Goal: Task Accomplishment & Management: Use online tool/utility

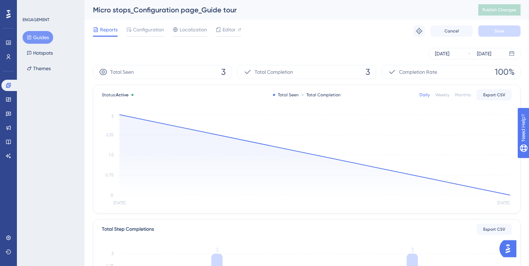
click at [37, 36] on button "Guides" at bounding box center [38, 37] width 31 height 13
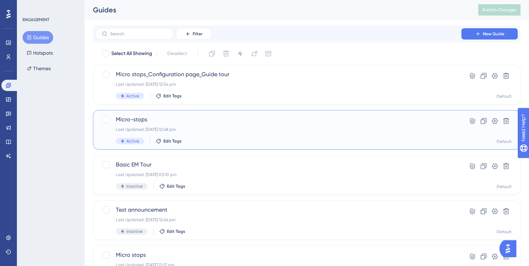
click at [219, 133] on div "Micro-stops Last Updated: [DATE] 12:48 pm Active Edit Tags" at bounding box center [279, 129] width 326 height 29
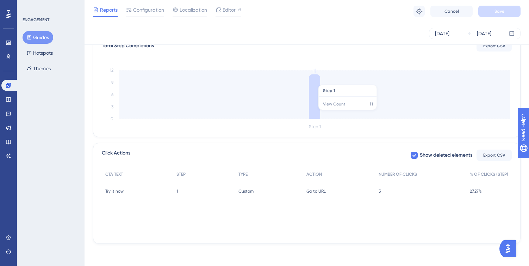
scroll to position [181, 0]
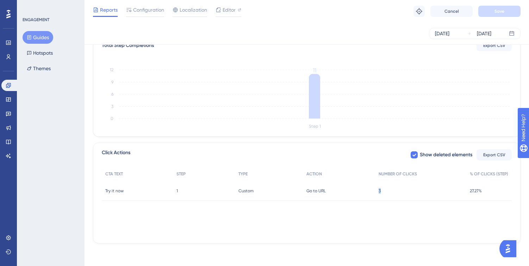
drag, startPoint x: 370, startPoint y: 189, endPoint x: 398, endPoint y: 188, distance: 27.9
click at [0, 0] on div "Try it now Try it now 1 1 Custom Custom Go to URL Go to URL 3 3 27.27% 27.27%" at bounding box center [0, 0] width 0 height 0
click at [380, 223] on div "CTA TEXT STEP TYPE ACTION NUMBER OF CLICKS % OF CLICKS (STEP) Try it now Try it…" at bounding box center [307, 202] width 410 height 71
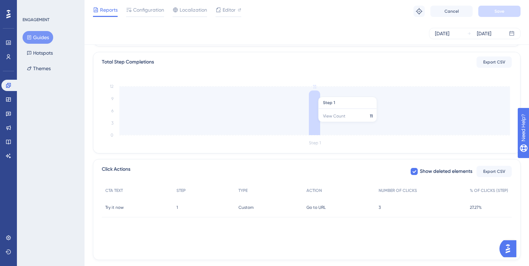
scroll to position [179, 0]
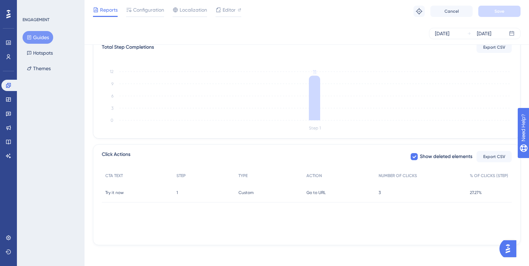
click at [371, 192] on div "Go to URL Go to URL" at bounding box center [339, 193] width 72 height 20
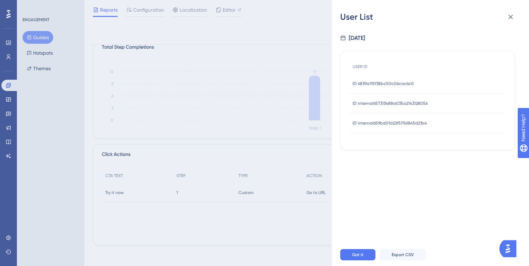
click at [265, 211] on div "User List [DATE] USER ID ID 6839a115f38bc50c06cac6c0 ID 6839a115f38bc50c06cac6c…" at bounding box center [264, 133] width 529 height 266
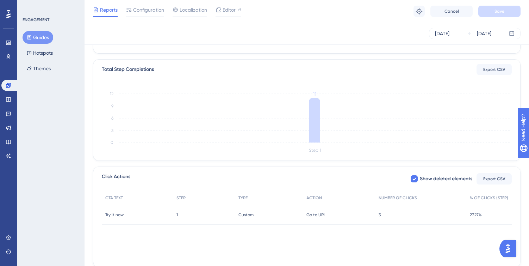
scroll to position [0, 0]
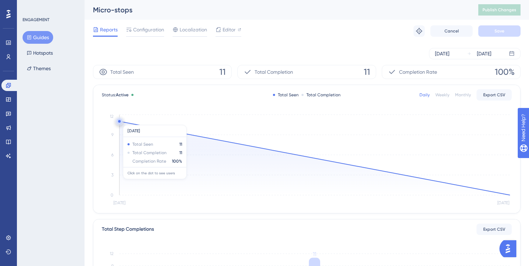
click at [120, 121] on circle at bounding box center [119, 121] width 2 height 2
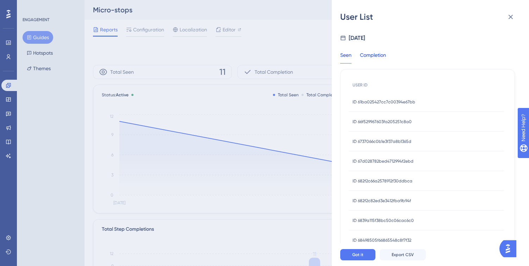
click at [369, 55] on div "Completion" at bounding box center [373, 57] width 26 height 13
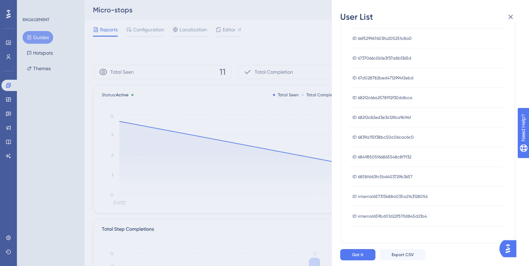
click at [389, 214] on span "ID internal659bd01d22f5111d845d21b4" at bounding box center [390, 216] width 74 height 6
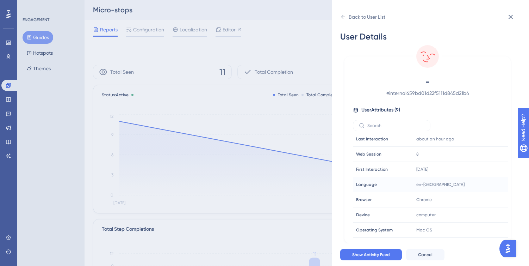
scroll to position [0, 0]
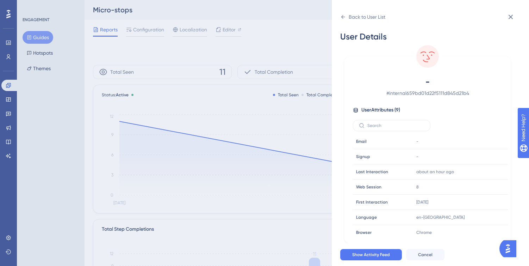
click at [339, 16] on div "Back to User List User Details - # internal659bd01d22f5111d845d21b4 User Attrib…" at bounding box center [430, 133] width 197 height 266
click at [343, 17] on icon at bounding box center [344, 17] width 4 height 4
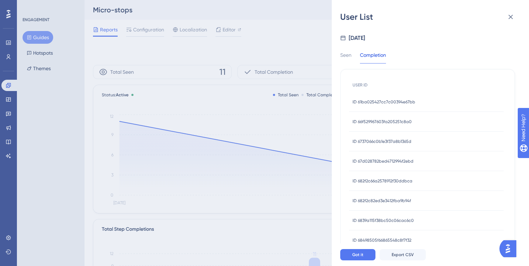
click at [384, 203] on div "ID 682f2c82ed3e3412fba9b94f ID 682f2c82ed3e3412fba9b94f" at bounding box center [382, 201] width 59 height 20
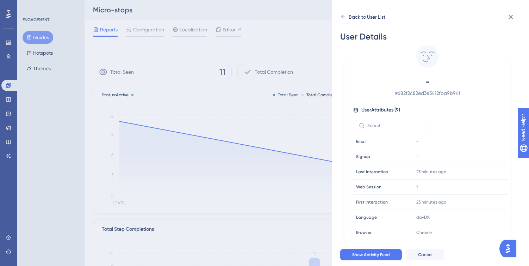
click at [344, 18] on icon at bounding box center [344, 17] width 6 height 6
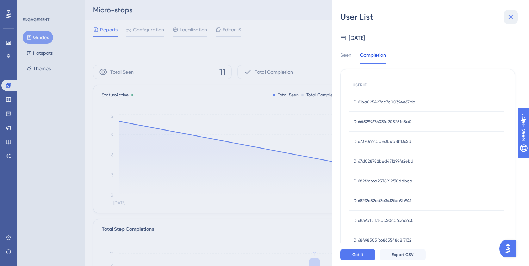
click at [513, 22] on button at bounding box center [511, 17] width 14 height 14
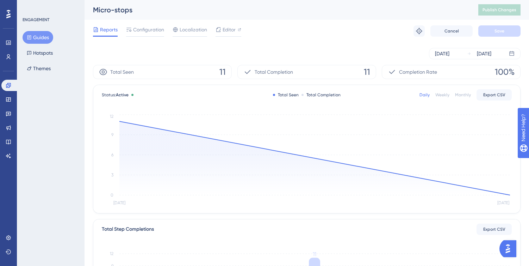
click at [365, 42] on div "Aug 13 2025 Aug 13 2025" at bounding box center [307, 53] width 428 height 23
